Goal: Transaction & Acquisition: Purchase product/service

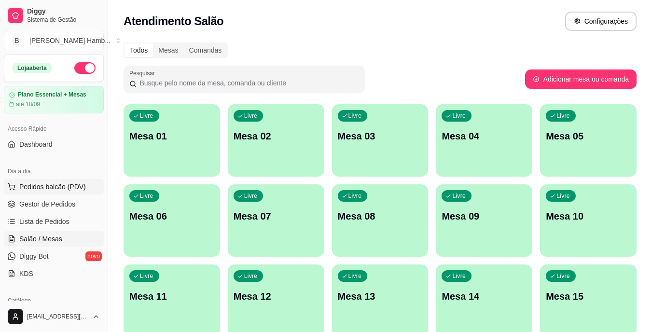
click at [52, 182] on span "Pedidos balcão (PDV)" at bounding box center [52, 187] width 67 height 10
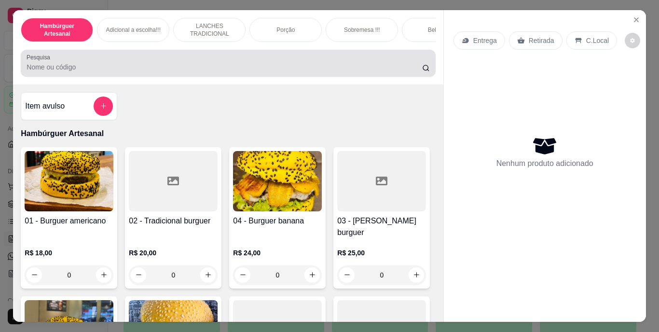
click at [349, 65] on div at bounding box center [228, 63] width 403 height 19
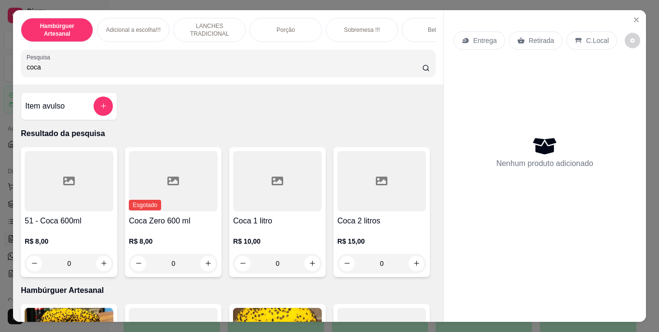
type input "coca"
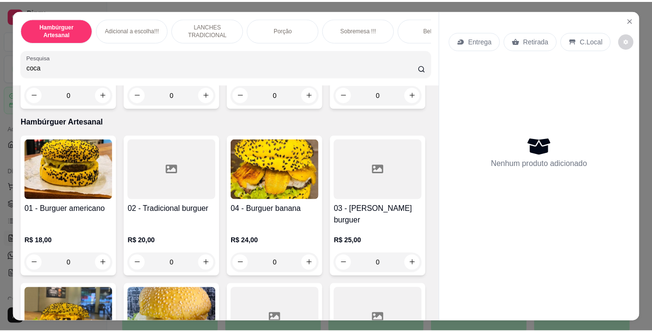
scroll to position [179, 0]
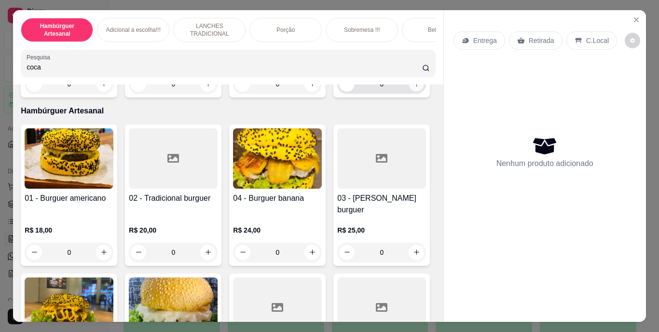
click at [413, 87] on icon "increase-product-quantity" at bounding box center [416, 83] width 7 height 7
type input "1"
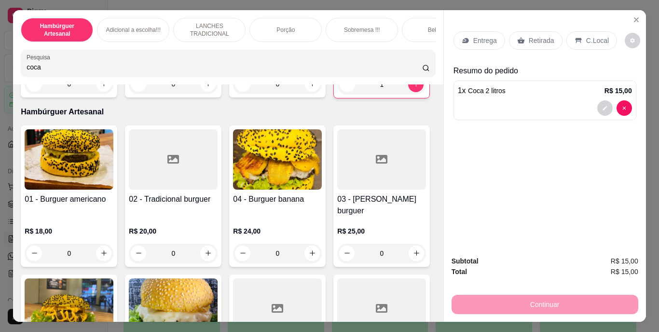
click at [494, 305] on div "Continuar" at bounding box center [545, 303] width 187 height 22
click at [545, 36] on p "Retirada" at bounding box center [542, 41] width 26 height 10
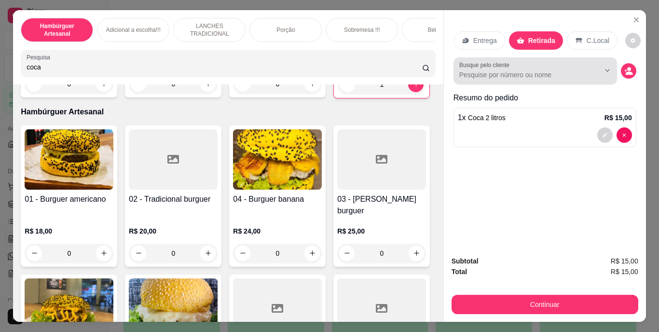
click at [524, 65] on div at bounding box center [535, 70] width 152 height 19
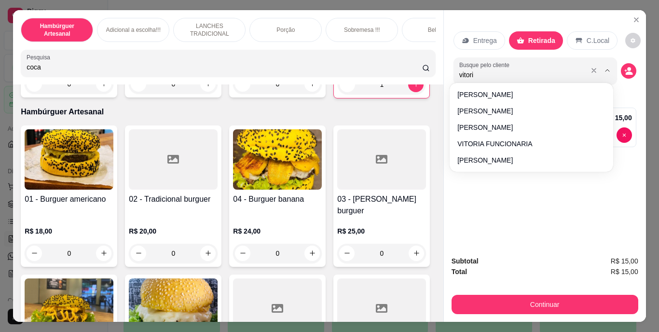
type input "vitoria"
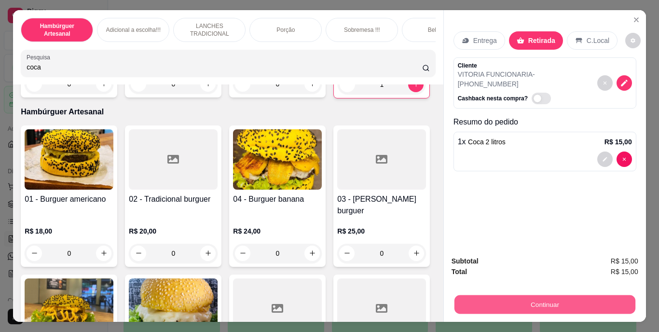
click at [502, 301] on button "Continuar" at bounding box center [544, 304] width 181 height 19
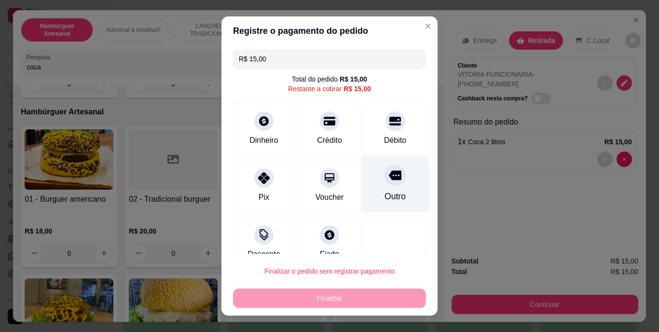
click at [385, 192] on div "Outro" at bounding box center [395, 197] width 21 height 13
type input "R$ 0,00"
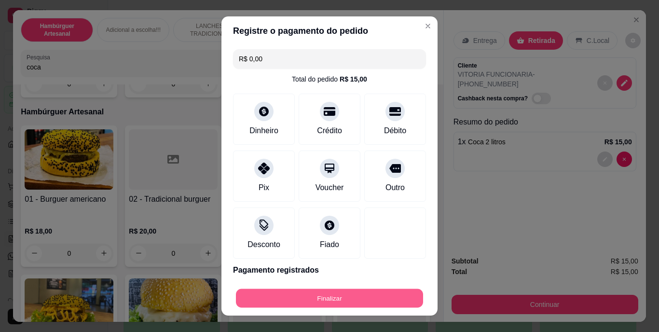
click at [329, 297] on button "Finalizar" at bounding box center [329, 298] width 187 height 19
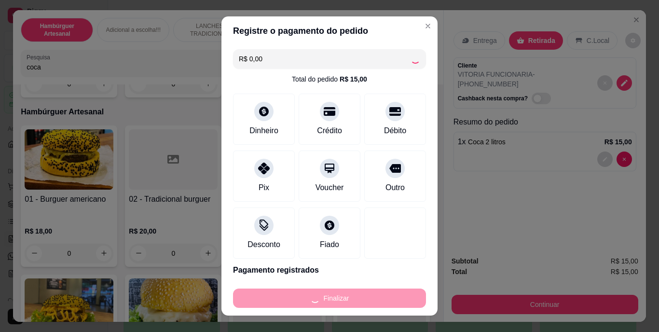
type input "0"
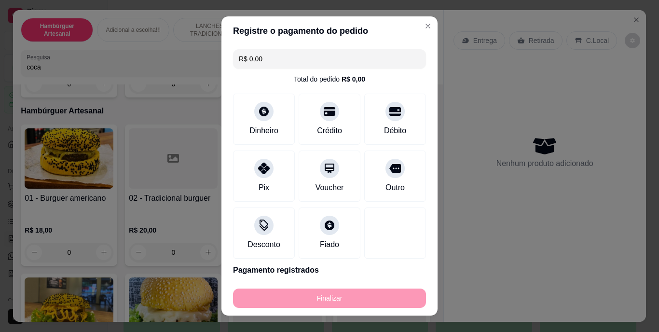
type input "-R$ 15,00"
